Goal: Use online tool/utility: Use online tool/utility

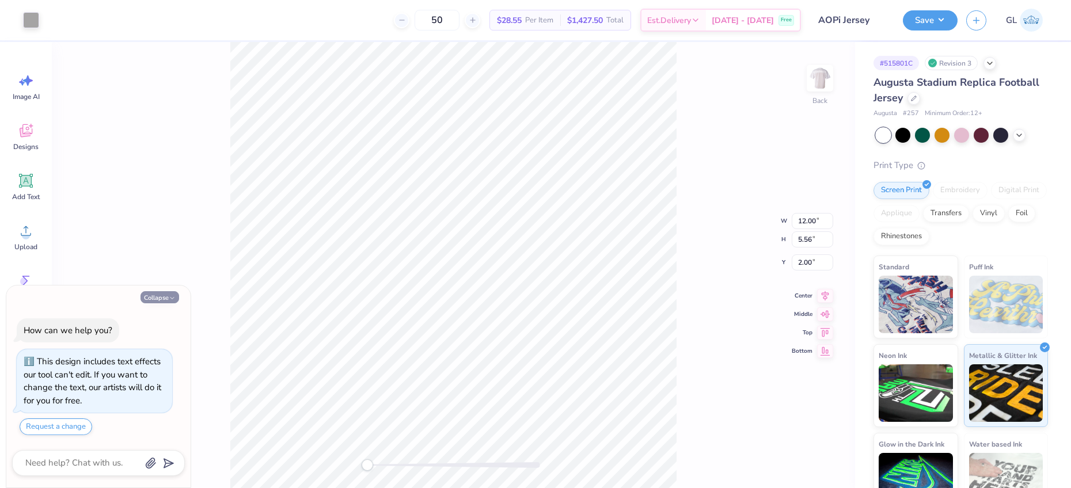
click at [165, 295] on button "Collapse" at bounding box center [160, 297] width 39 height 12
type textarea "x"
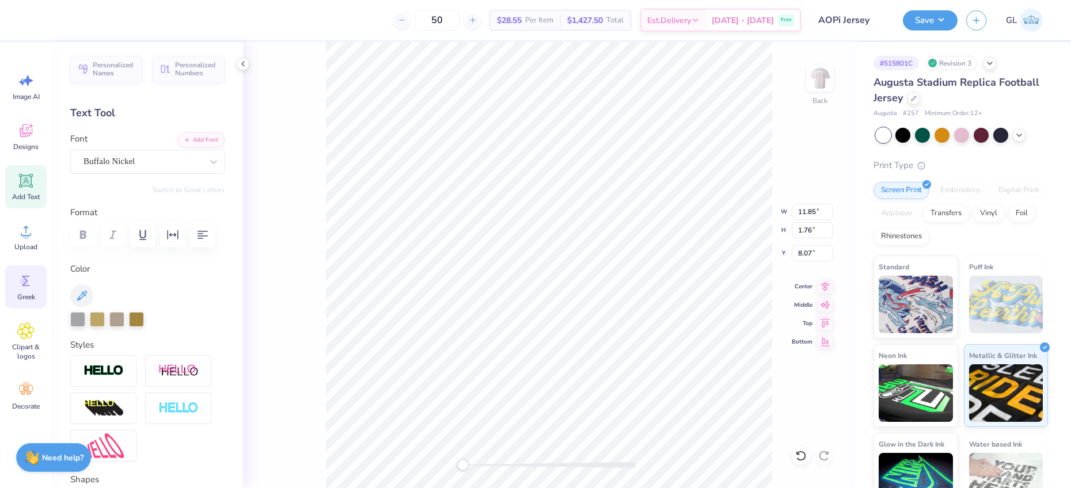
drag, startPoint x: 17, startPoint y: 258, endPoint x: 17, endPoint y: 280, distance: 21.9
click at [17, 280] on div "Image AI Designs Add Text Upload Greek Clipart & logos Decorate" at bounding box center [25, 241] width 41 height 353
click at [17, 281] on icon at bounding box center [25, 280] width 17 height 17
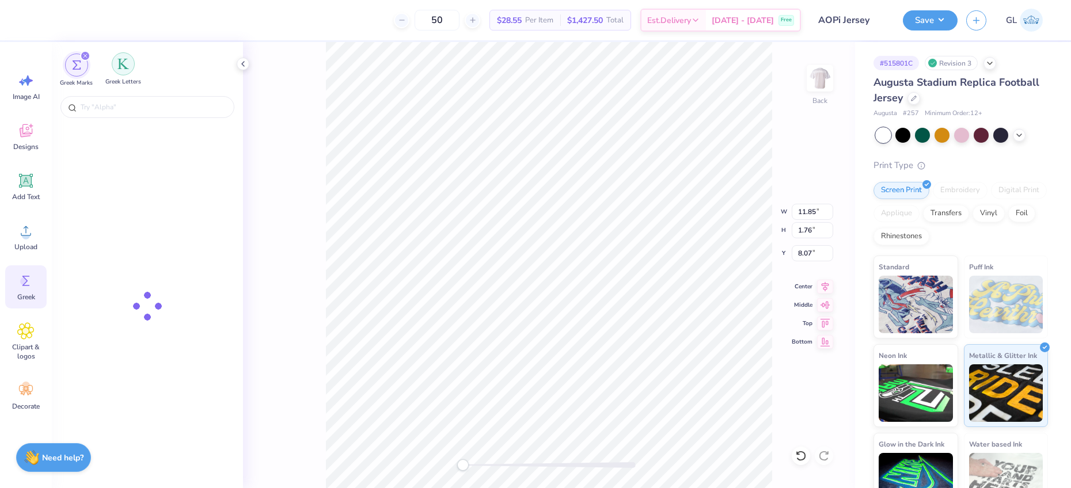
click at [118, 66] on img "filter for Greek Letters" at bounding box center [124, 64] width 12 height 12
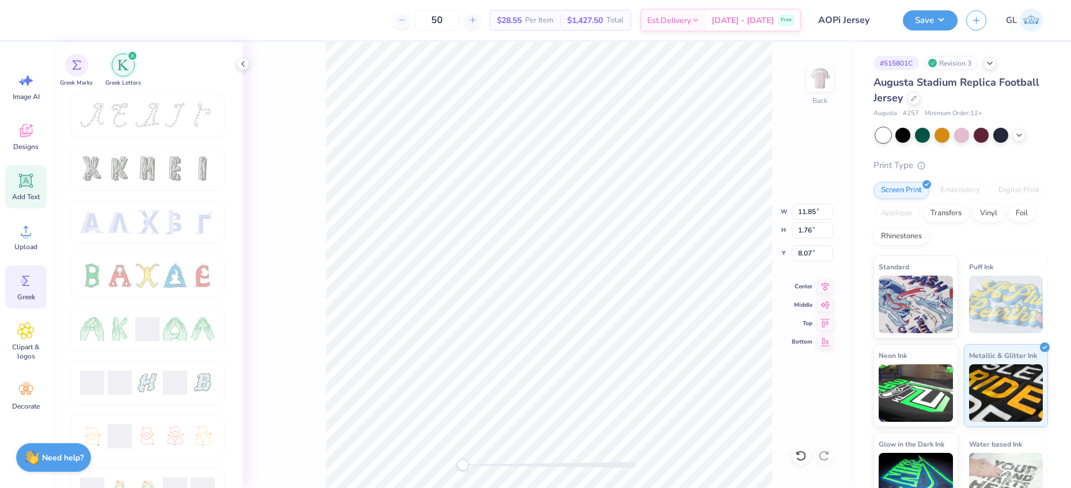
click at [22, 185] on icon at bounding box center [26, 181] width 11 height 11
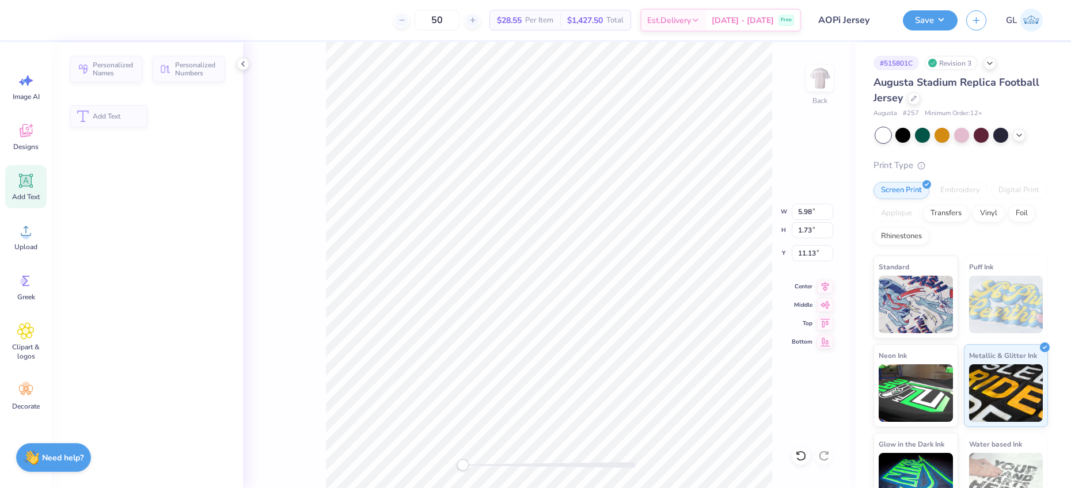
type input "5.98"
type input "1.73"
type input "11.13"
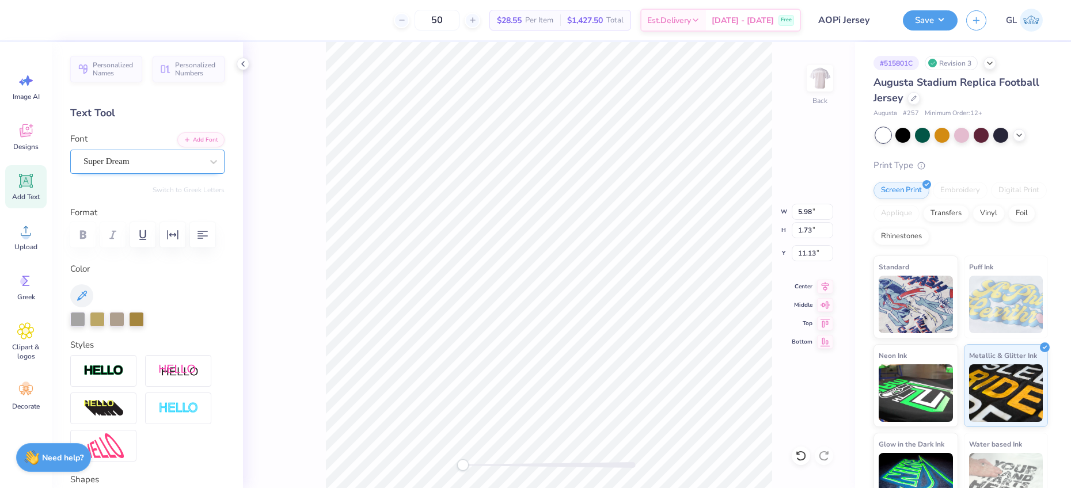
click at [179, 165] on div "Super Dream" at bounding box center [142, 162] width 121 height 18
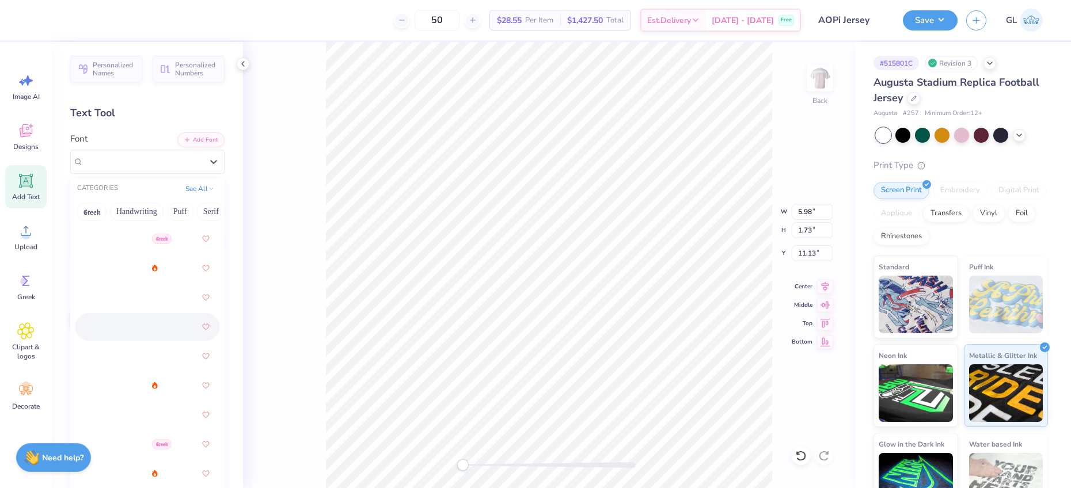
scroll to position [351, 0]
